Goal: Task Accomplishment & Management: Manage account settings

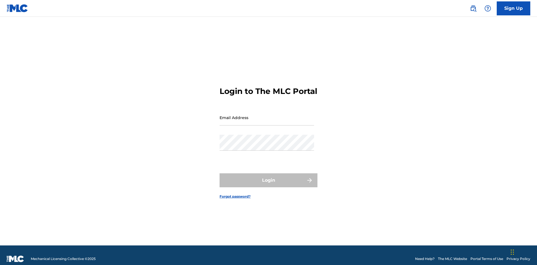
scroll to position [7, 0]
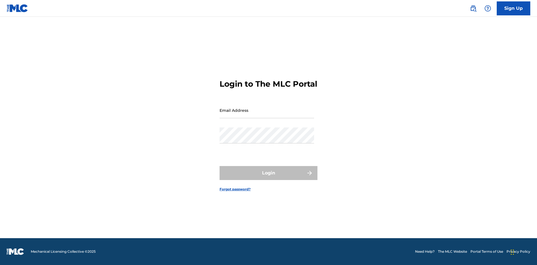
click at [267, 115] on input "Email Address" at bounding box center [266, 110] width 94 height 16
type input "[EMAIL_ADDRESS][DOMAIN_NAME]"
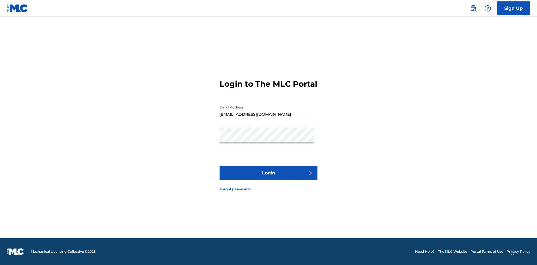
click at [268, 178] on button "Login" at bounding box center [268, 173] width 98 height 14
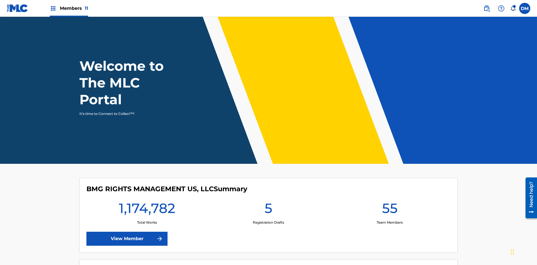
click at [69, 8] on span "Members 11" at bounding box center [74, 8] width 28 height 6
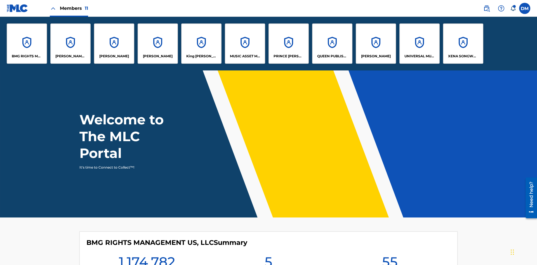
scroll to position [20, 0]
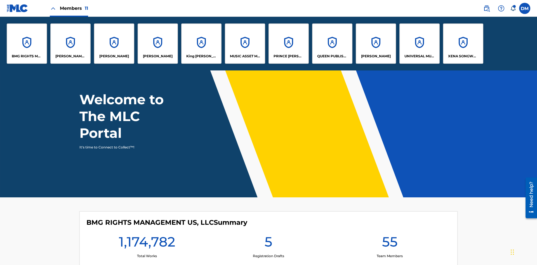
click at [419, 56] on p "UNIVERSAL MUSIC PUB GROUP" at bounding box center [419, 56] width 30 height 5
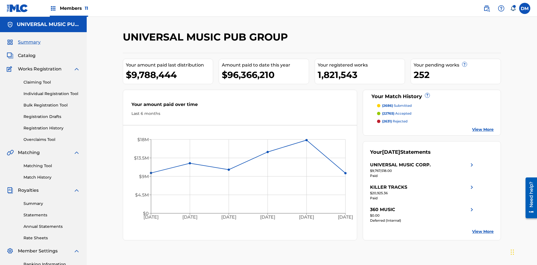
scroll to position [82, 0]
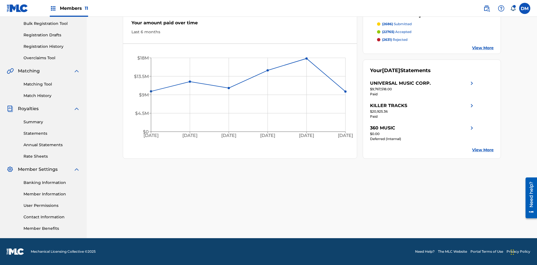
click at [52, 205] on link "User Permissions" at bounding box center [51, 206] width 56 height 6
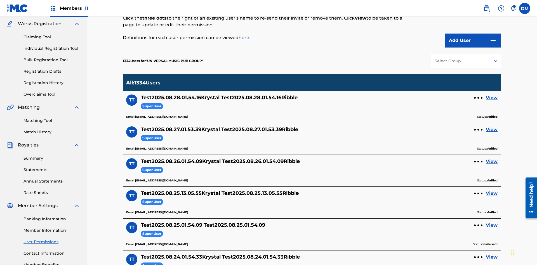
click at [473, 41] on button "Add User" at bounding box center [473, 41] width 56 height 14
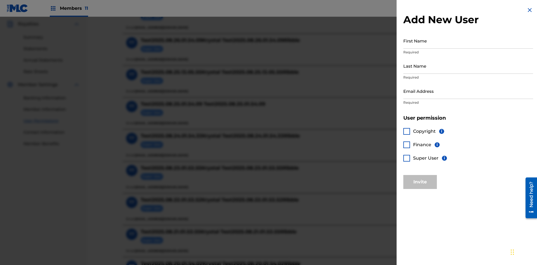
scroll to position [166, 0]
click at [468, 41] on input "First Name" at bounding box center [468, 41] width 130 height 16
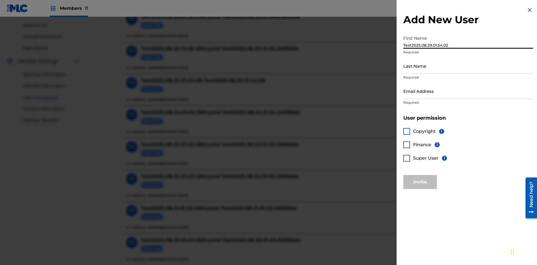
type input "Test2025.08.29.01.54.02"
click at [468, 66] on input "Last Name" at bounding box center [468, 66] width 130 height 16
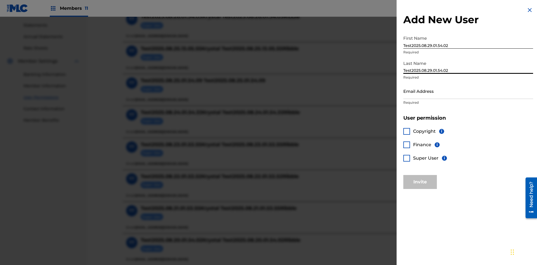
scroll to position [239, 0]
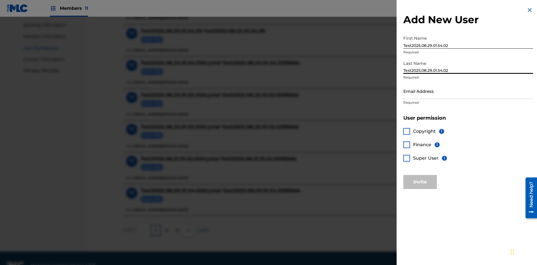
type input "Test2025.08.29.01.54.02"
click at [468, 91] on input "Email Address" at bounding box center [468, 91] width 130 height 16
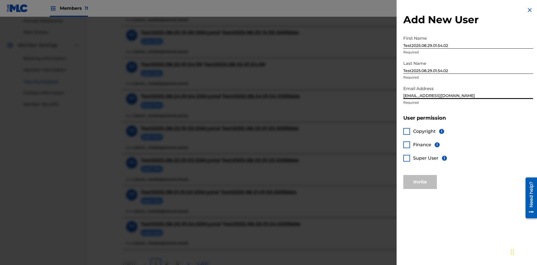
scroll to position [253, 0]
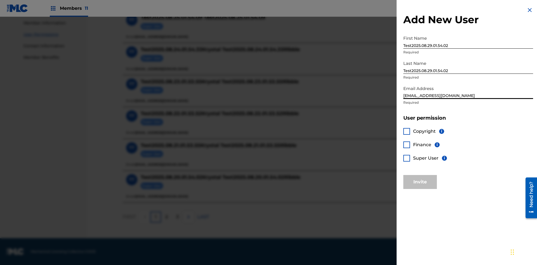
type input "[EMAIL_ADDRESS][DOMAIN_NAME]"
click at [407, 131] on div at bounding box center [406, 131] width 7 height 7
click at [420, 182] on button "Invite" at bounding box center [420, 182] width 34 height 14
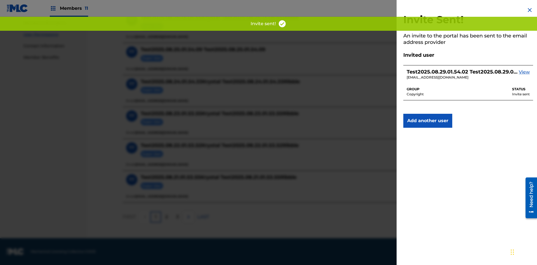
click at [427, 121] on button "Add another user" at bounding box center [427, 121] width 49 height 14
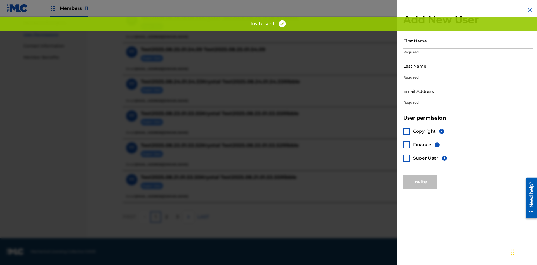
scroll to position [252, 0]
click at [468, 41] on input "First Name" at bounding box center [468, 41] width 130 height 16
type input "Test2025.08.29.01.54.09"
click at [468, 66] on input "Last Name" at bounding box center [468, 66] width 130 height 16
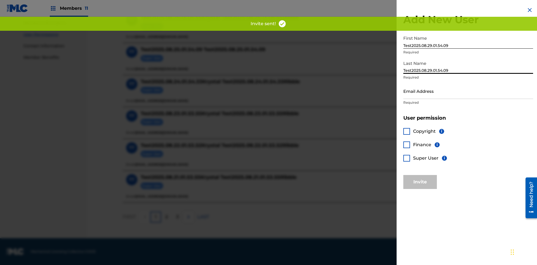
type input "Test2025.08.29.01.54.09"
click at [468, 91] on input "Email Address" at bounding box center [468, 91] width 130 height 16
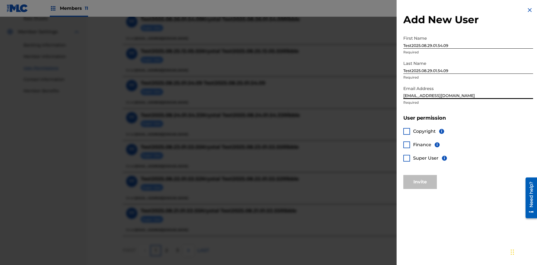
type input "[EMAIL_ADDRESS][DOMAIN_NAME]"
click at [407, 145] on div at bounding box center [406, 144] width 7 height 7
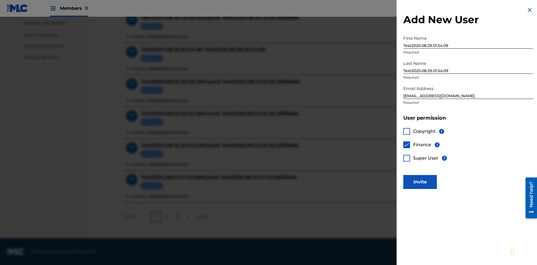
click at [420, 182] on button "Invite" at bounding box center [420, 182] width 34 height 14
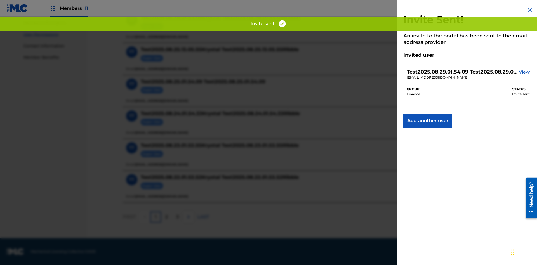
click at [427, 121] on button "Add another user" at bounding box center [427, 121] width 49 height 14
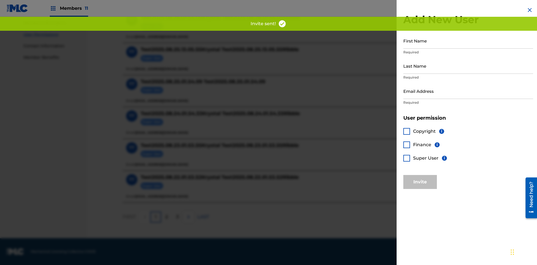
scroll to position [252, 0]
click at [468, 41] on input "First Name" at bounding box center [468, 41] width 130 height 16
type input "Test2025.08.29.01.54.17"
click at [468, 66] on input "Last Name" at bounding box center [468, 66] width 130 height 16
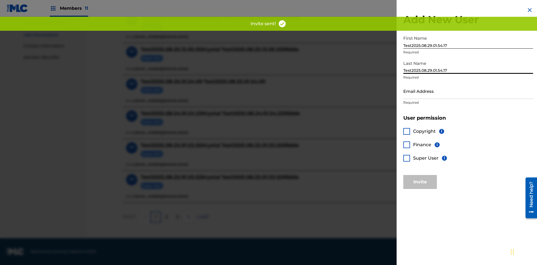
type input "Test2025.08.29.01.54.17"
click at [468, 91] on input "Email Address" at bounding box center [468, 91] width 130 height 16
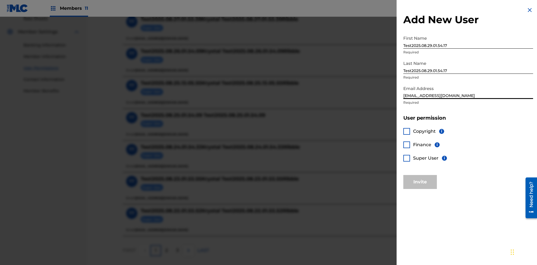
type input "[EMAIL_ADDRESS][DOMAIN_NAME]"
click at [407, 158] on div at bounding box center [406, 158] width 7 height 7
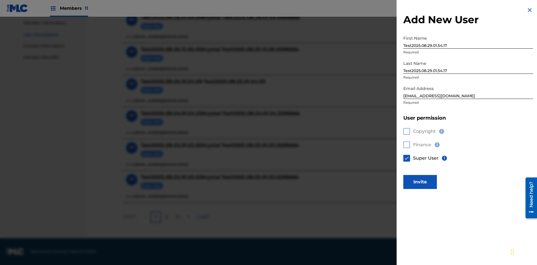
click at [420, 182] on button "Invite" at bounding box center [420, 182] width 34 height 14
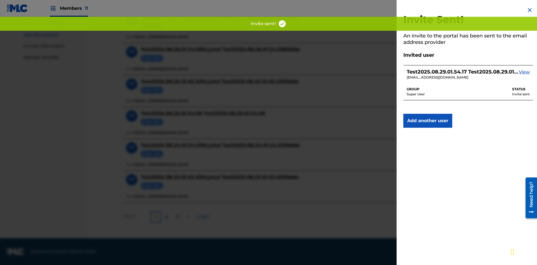
click at [427, 121] on button "Add another user" at bounding box center [427, 121] width 49 height 14
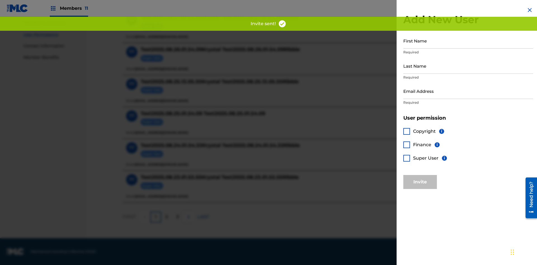
scroll to position [252, 0]
click at [468, 41] on input "First Name" at bounding box center [468, 41] width 130 height 16
type input "Test2025.08.29.01.54.24"
click at [468, 66] on input "Last Name" at bounding box center [468, 66] width 130 height 16
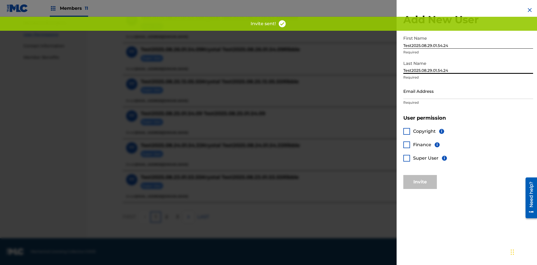
type input "Test2025.08.29.01.54.24"
click at [468, 91] on input "Email Address" at bounding box center [468, 91] width 130 height 16
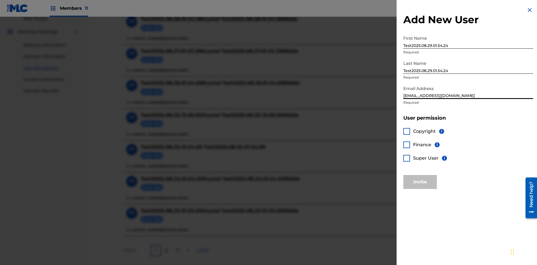
type input "[EMAIL_ADDRESS][DOMAIN_NAME]"
click at [407, 131] on div at bounding box center [406, 131] width 7 height 7
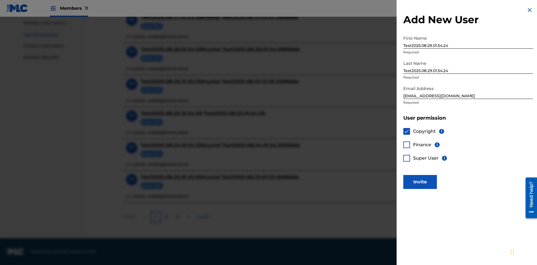
click at [407, 145] on div at bounding box center [406, 144] width 7 height 7
click at [420, 182] on button "Invite" at bounding box center [420, 182] width 34 height 14
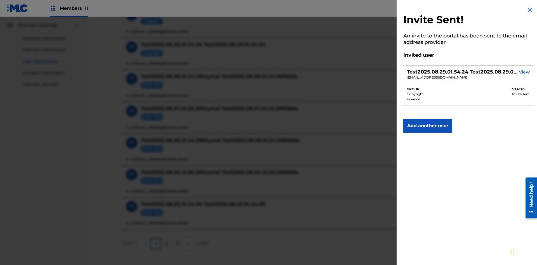
click at [530, 10] on img at bounding box center [529, 10] width 7 height 7
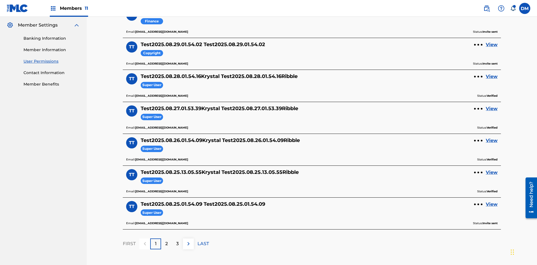
scroll to position [66, 0]
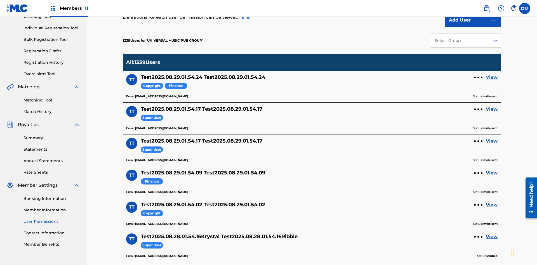
click at [466, 41] on div "Select Group" at bounding box center [460, 41] width 52 height 6
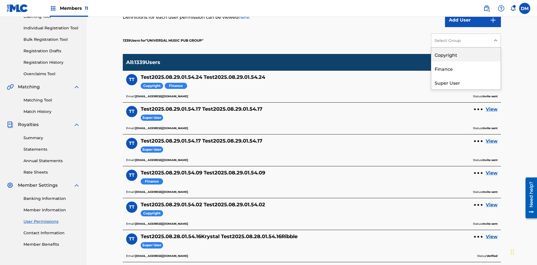
click at [466, 55] on div "Copyright" at bounding box center [465, 55] width 69 height 14
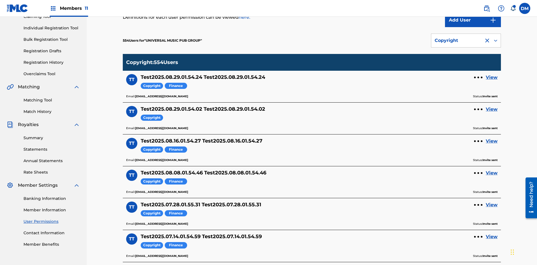
click at [466, 41] on div "Copyright" at bounding box center [457, 40] width 46 height 7
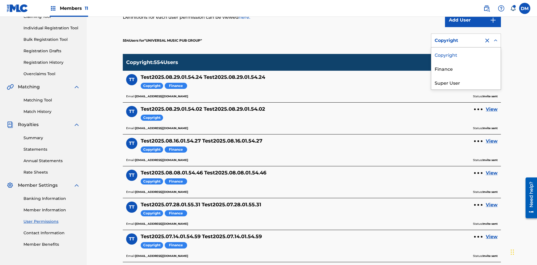
click at [466, 68] on div "Finance" at bounding box center [465, 69] width 69 height 14
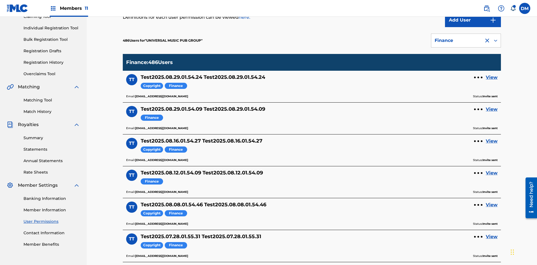
click at [466, 41] on div "Finance" at bounding box center [457, 40] width 46 height 7
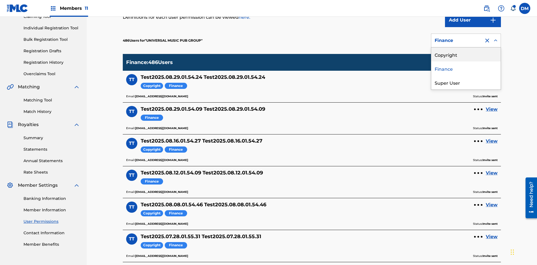
click at [466, 82] on div "Super User" at bounding box center [465, 82] width 69 height 14
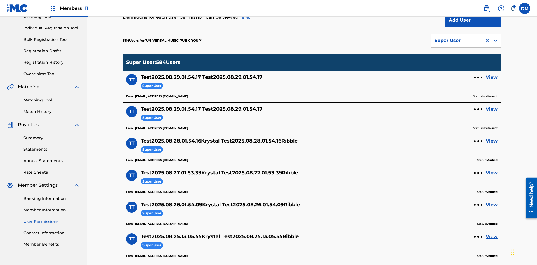
click at [466, 41] on div "Super User" at bounding box center [457, 40] width 46 height 7
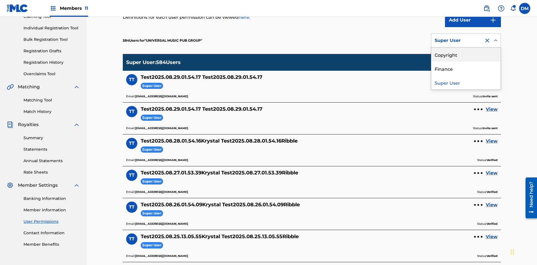
click at [466, 55] on div "Copyright" at bounding box center [465, 55] width 69 height 14
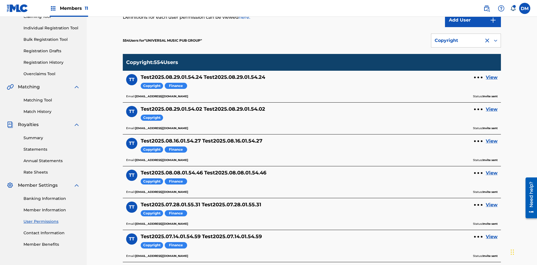
click at [466, 41] on div "Copyright" at bounding box center [457, 40] width 46 height 7
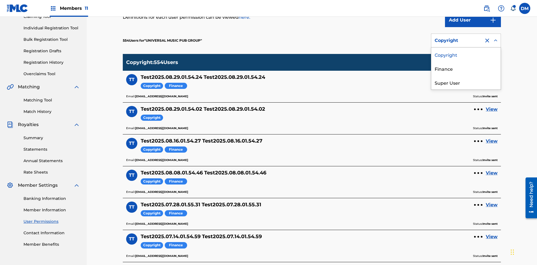
click at [466, 68] on div "Finance" at bounding box center [465, 69] width 69 height 14
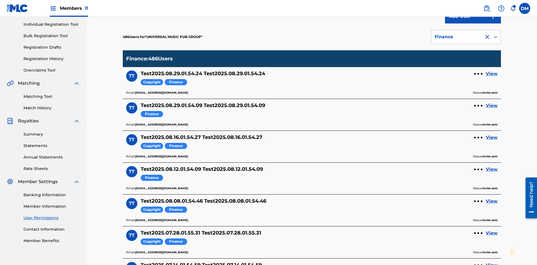
click at [487, 37] on div at bounding box center [487, 37] width 7 height 7
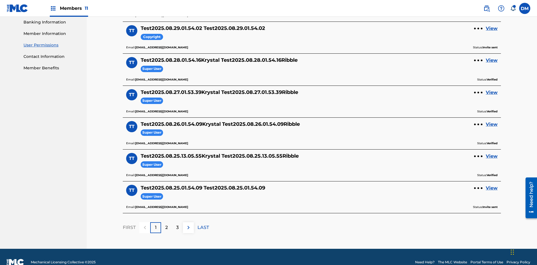
scroll to position [234, 0]
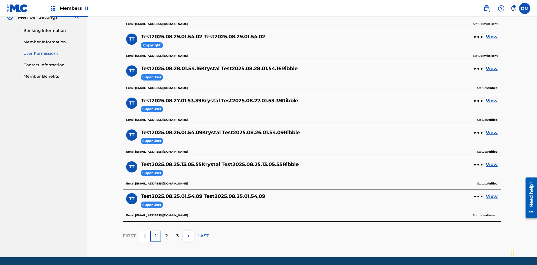
click at [492, 37] on link "View" at bounding box center [492, 37] width 12 height 7
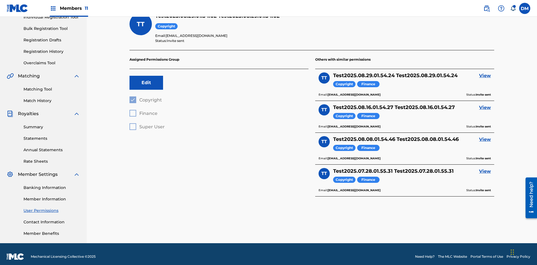
scroll to position [20, 0]
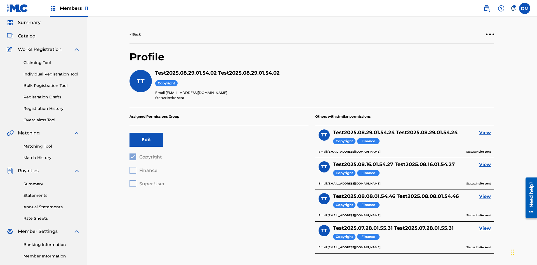
click at [490, 34] on div at bounding box center [490, 35] width 2 height 2
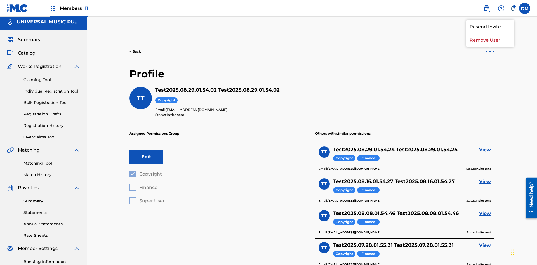
click at [490, 40] on p "Remove User" at bounding box center [490, 40] width 48 height 13
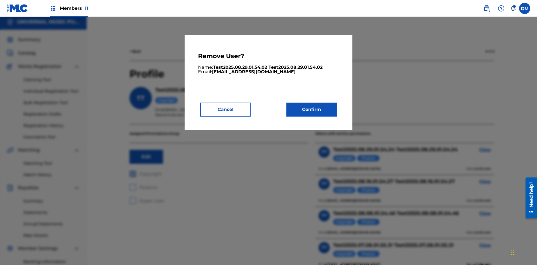
scroll to position [71, 0]
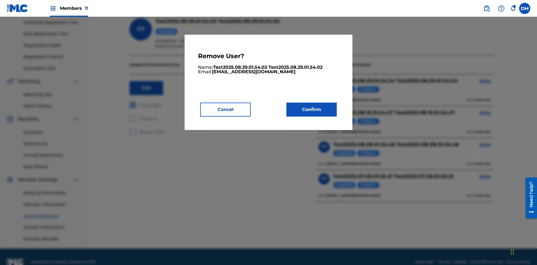
click at [311, 109] on button "Confirm" at bounding box center [311, 110] width 50 height 14
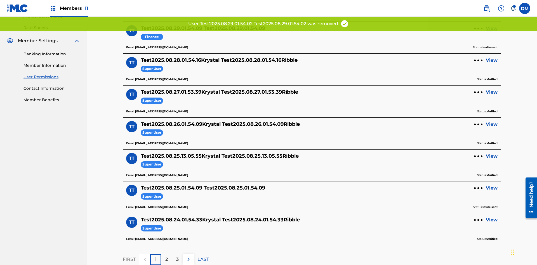
scroll to position [202, 0]
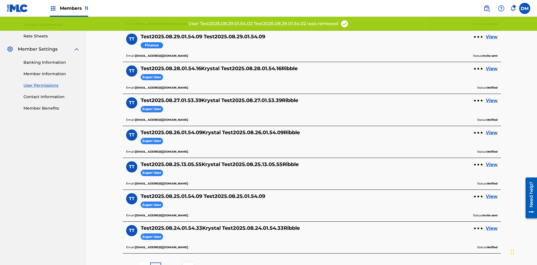
click at [492, 37] on link "View" at bounding box center [492, 37] width 12 height 7
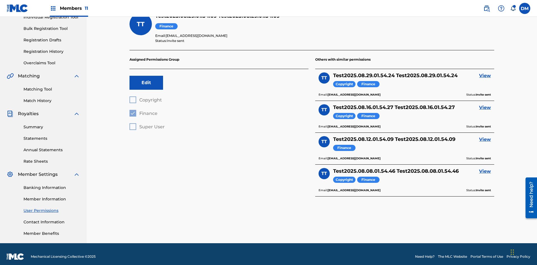
scroll to position [20, 0]
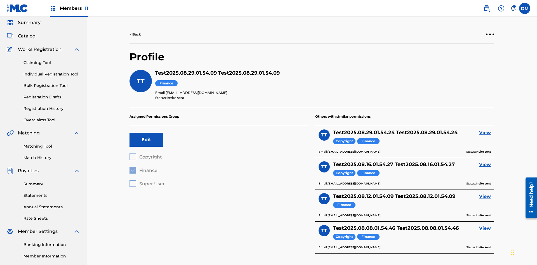
click at [490, 34] on div at bounding box center [490, 35] width 2 height 2
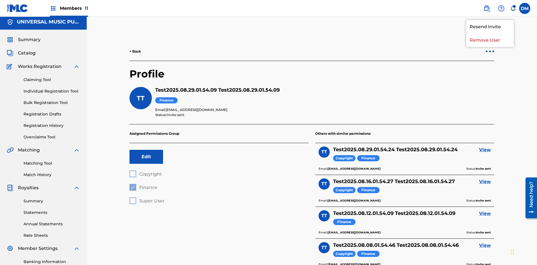
click at [490, 40] on p "Remove User" at bounding box center [490, 40] width 48 height 13
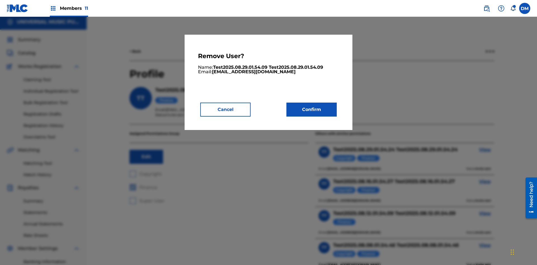
scroll to position [71, 0]
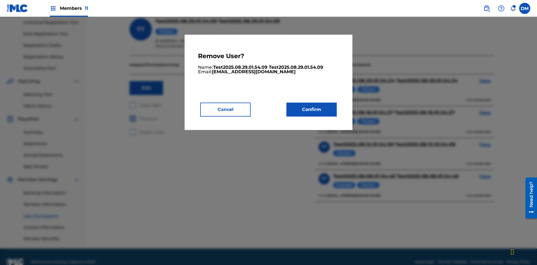
click at [311, 109] on button "Confirm" at bounding box center [311, 110] width 50 height 14
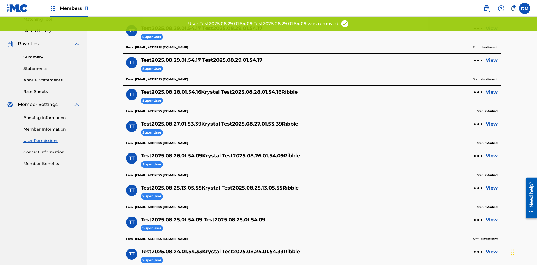
scroll to position [138, 0]
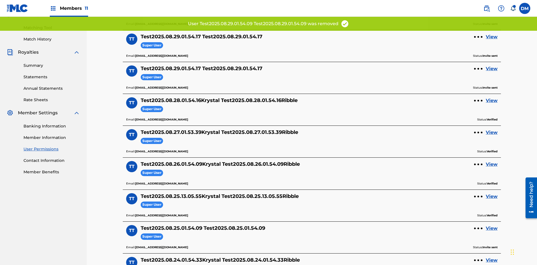
click at [492, 37] on link "View" at bounding box center [492, 37] width 12 height 7
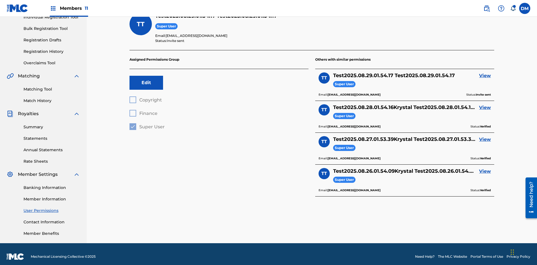
scroll to position [20, 0]
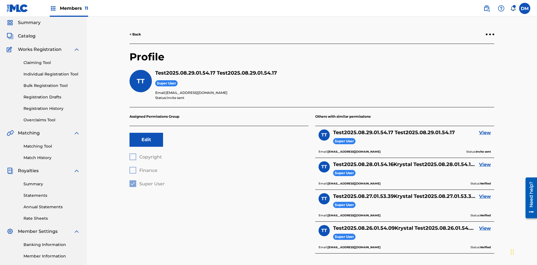
click at [490, 34] on div at bounding box center [490, 35] width 2 height 2
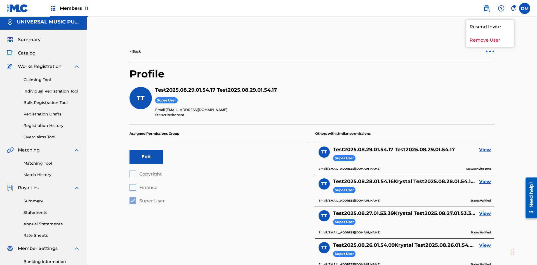
click at [490, 40] on p "Remove User" at bounding box center [490, 40] width 48 height 13
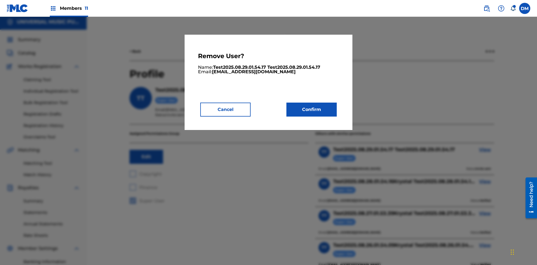
scroll to position [71, 0]
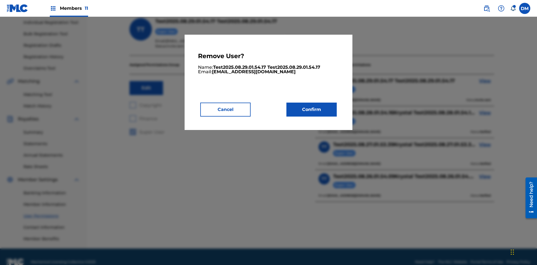
click at [311, 109] on button "Confirm" at bounding box center [311, 110] width 50 height 14
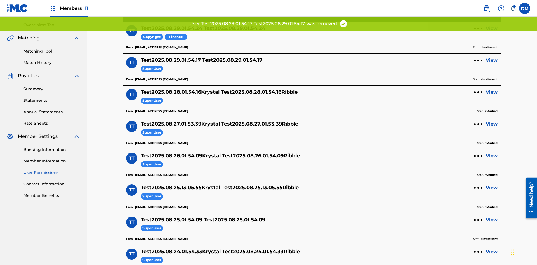
scroll to position [106, 0]
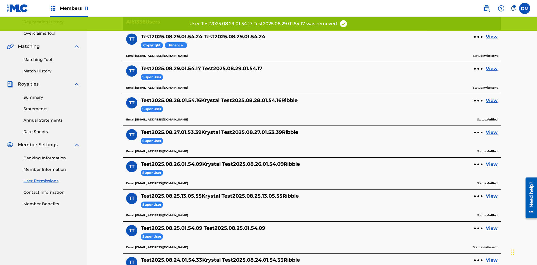
click at [492, 37] on link "View" at bounding box center [492, 37] width 12 height 7
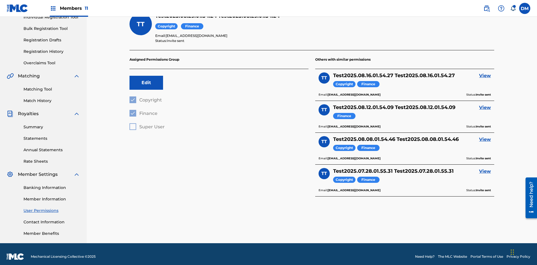
scroll to position [18, 0]
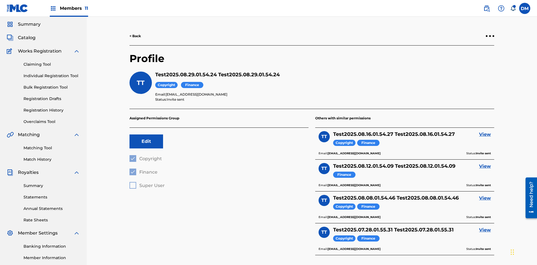
click at [135, 36] on link "< Back" at bounding box center [134, 36] width 11 height 5
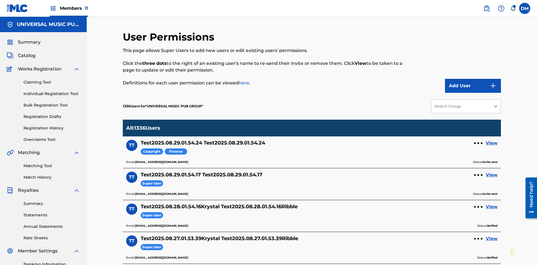
scroll to position [109, 0]
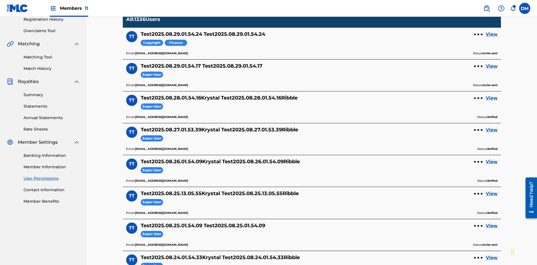
click at [478, 34] on div at bounding box center [478, 35] width 2 height 2
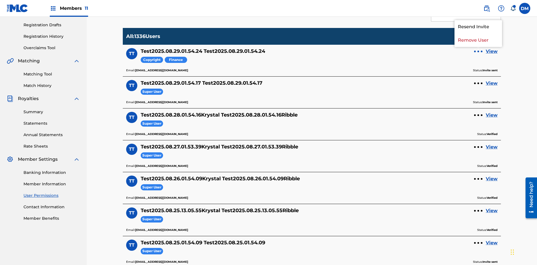
click at [478, 40] on p "Remove User" at bounding box center [478, 40] width 48 height 13
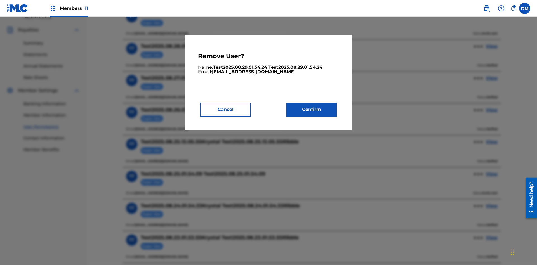
click at [311, 109] on button "Confirm" at bounding box center [311, 110] width 50 height 14
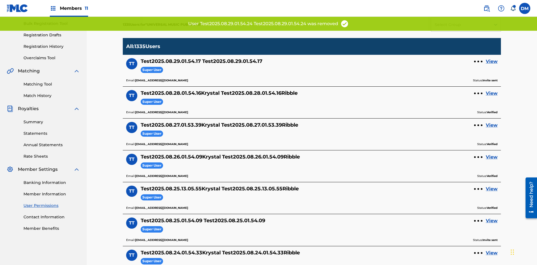
scroll to position [106, 0]
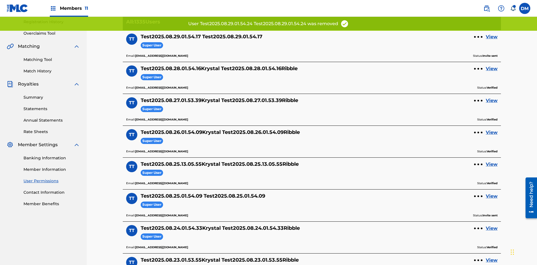
click at [492, 37] on link "View" at bounding box center [492, 37] width 12 height 7
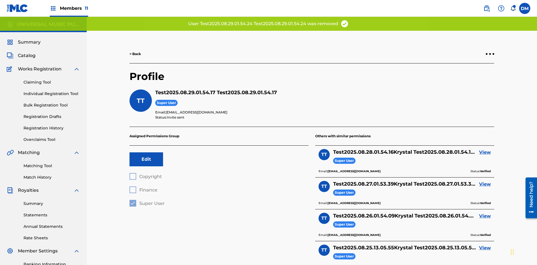
scroll to position [82, 0]
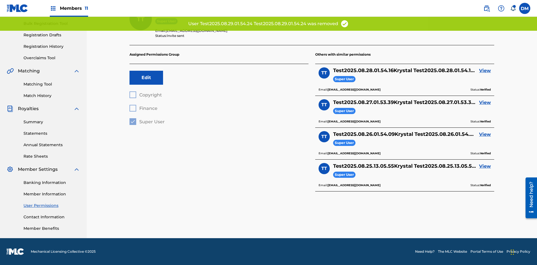
click at [485, 71] on link "View" at bounding box center [485, 70] width 12 height 7
